Goal: Transaction & Acquisition: Purchase product/service

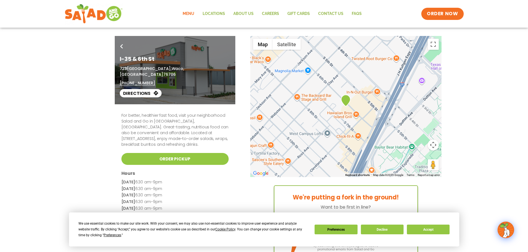
click at [185, 12] on link "Menu" at bounding box center [188, 13] width 20 height 13
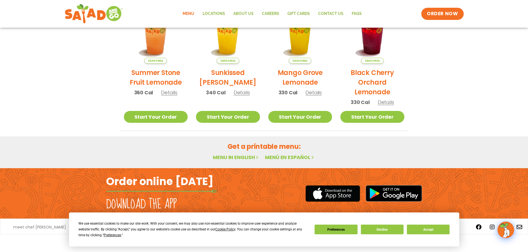
scroll to position [297, 0]
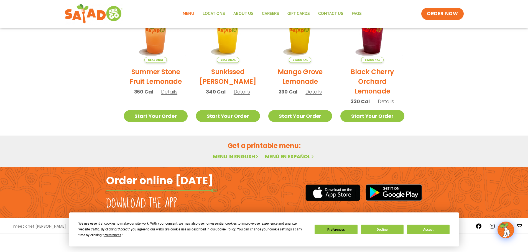
click at [237, 155] on link "Menu in English" at bounding box center [236, 156] width 47 height 7
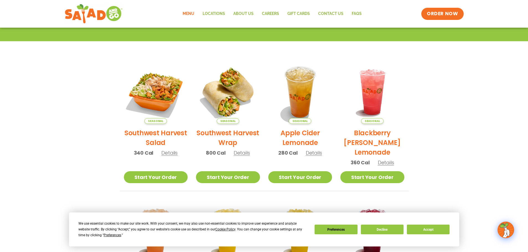
scroll to position [20, 0]
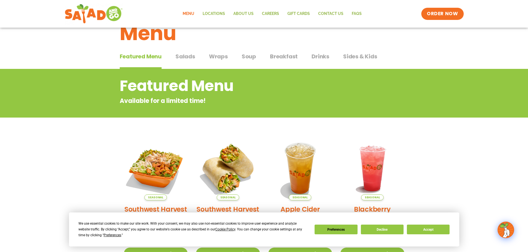
click at [186, 57] on span "Salads" at bounding box center [185, 56] width 20 height 8
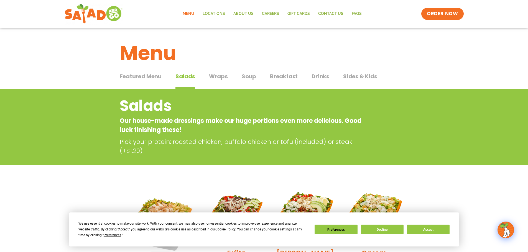
click at [212, 76] on span "Wraps" at bounding box center [218, 76] width 19 height 8
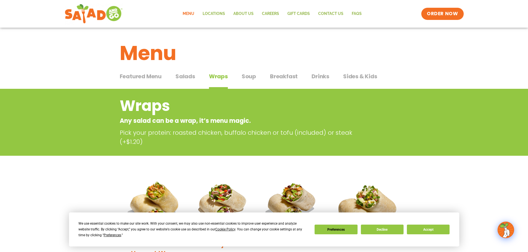
click at [245, 73] on span "Soup" at bounding box center [249, 76] width 14 height 8
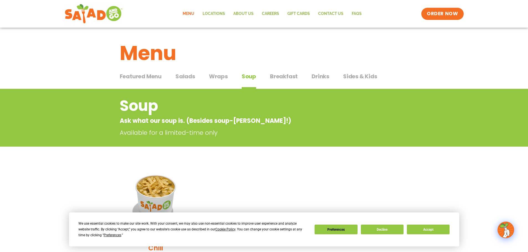
click at [277, 76] on span "Breakfast" at bounding box center [284, 76] width 28 height 8
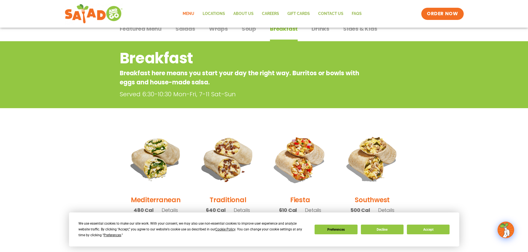
scroll to position [28, 0]
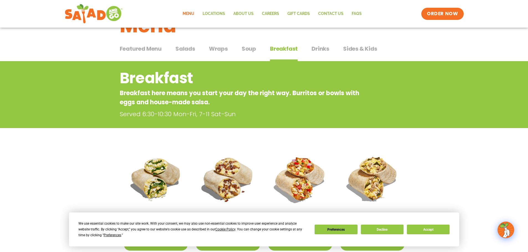
click at [319, 49] on span "Drinks" at bounding box center [320, 49] width 18 height 8
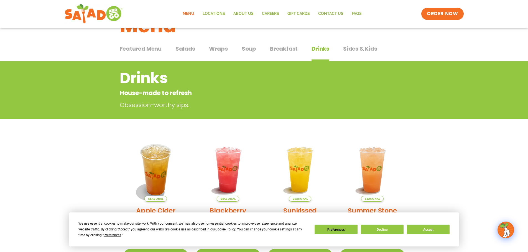
click at [349, 49] on span "Sides & Kids" at bounding box center [360, 49] width 34 height 8
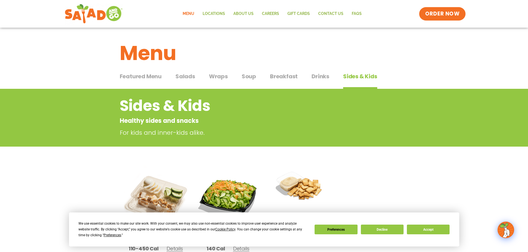
click at [430, 16] on span "ORDER NOW" at bounding box center [442, 13] width 34 height 7
